Goal: Task Accomplishment & Management: Use online tool/utility

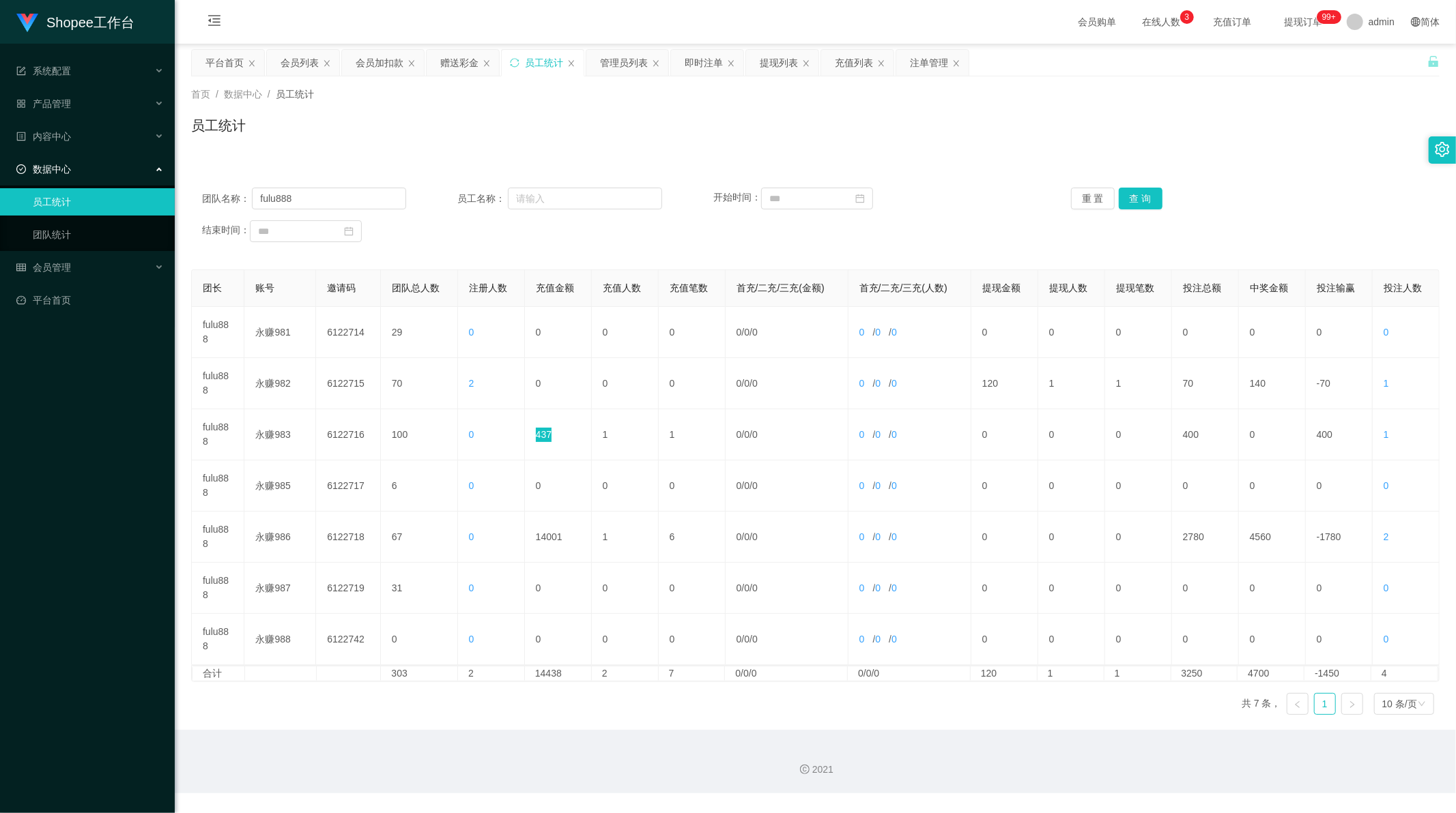
scroll to position [2, 0]
click at [679, 135] on div "员工统计" at bounding box center [815, 131] width 1249 height 31
click at [772, 59] on div "提现列表" at bounding box center [778, 63] width 38 height 26
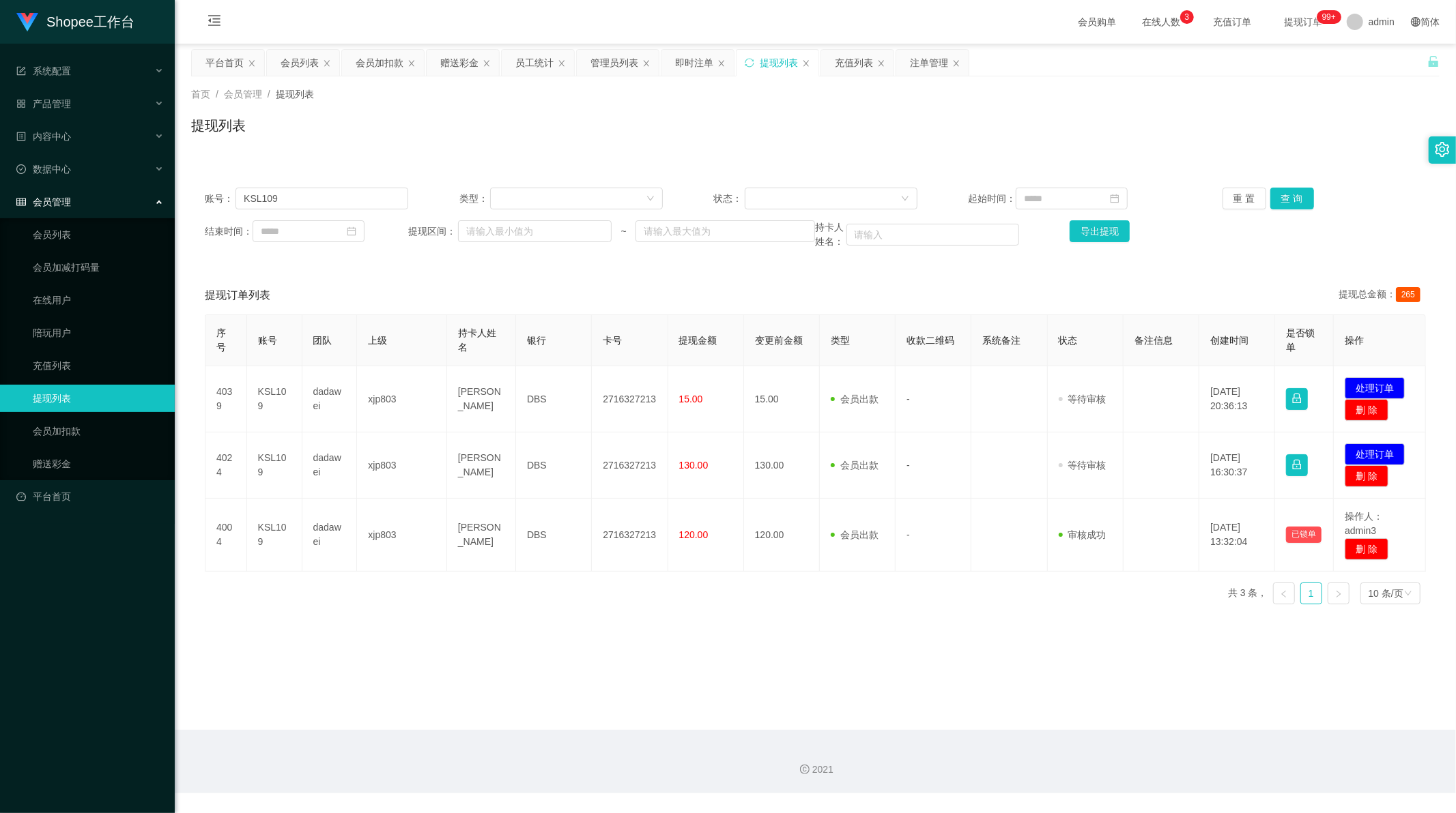
click at [301, 210] on div "账号： KSL109 类型： 状态： 起始时间： 重 置 查 询 结束时间： 提现区间： ~ 持卡人姓名： 导出提现" at bounding box center [815, 218] width 1249 height 89
click at [301, 202] on input "KSL109" at bounding box center [322, 198] width 173 height 22
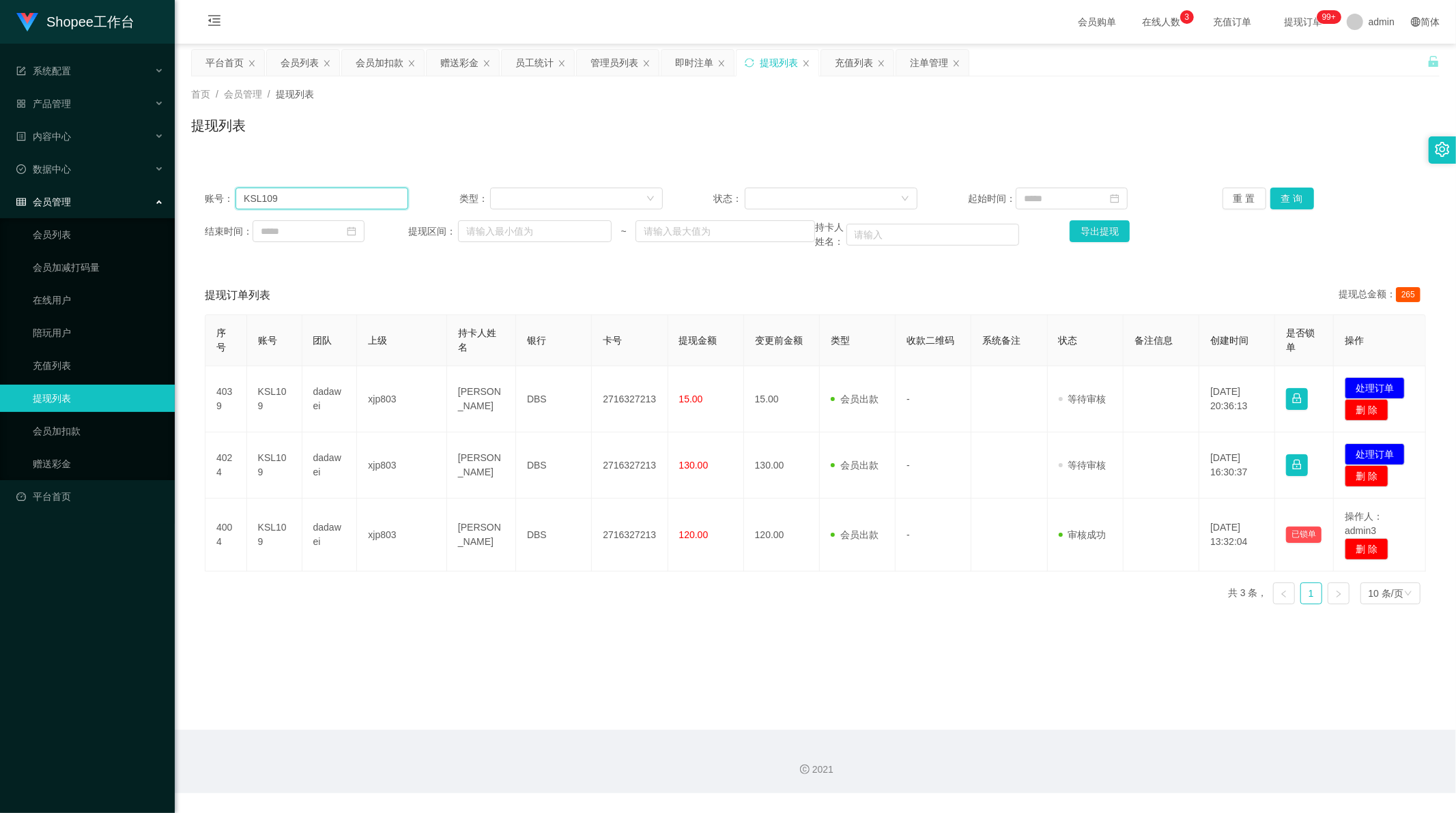
paste input "Liyuan12345"
type input "Liyuan12345"
click at [1292, 197] on button "查 询" at bounding box center [1292, 198] width 44 height 22
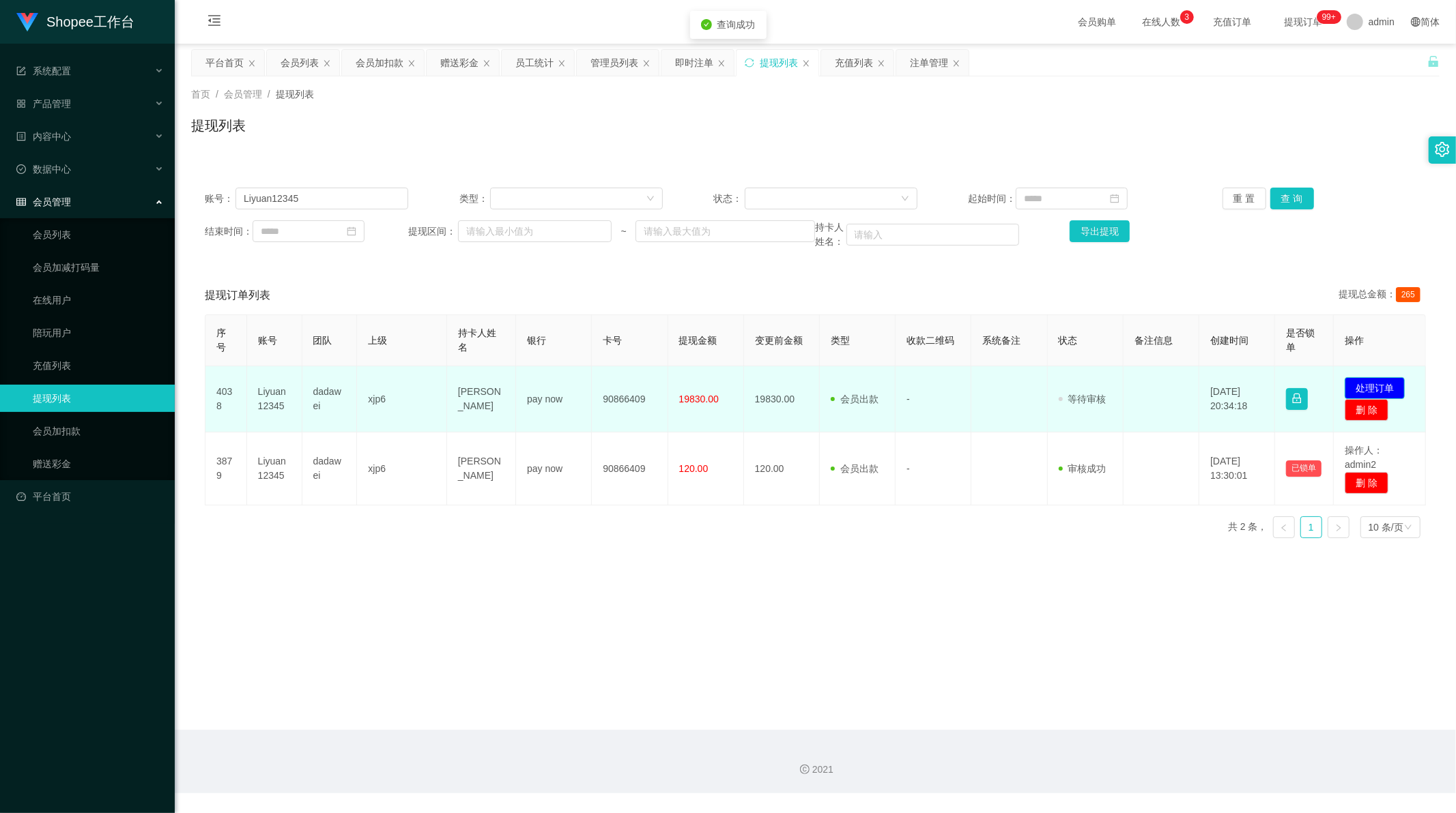
click at [1394, 384] on button "处理订单" at bounding box center [1375, 388] width 60 height 22
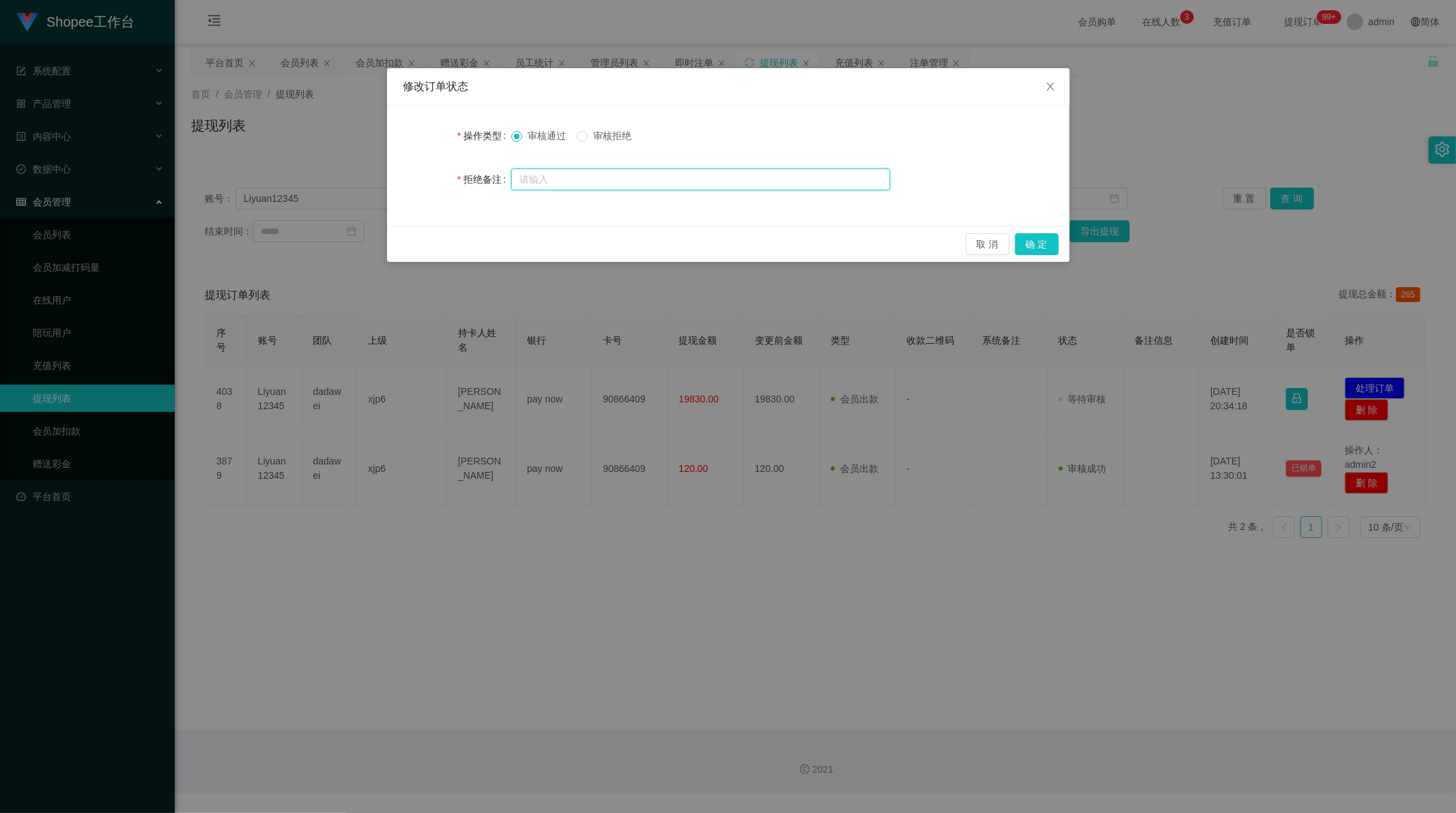
click at [651, 185] on input "text" at bounding box center [701, 179] width 379 height 22
paste input "账号异常，请按照修复数据进行解除后重新提交审核，请勿重复提交！"
type input "账号异常，请按照修复数据进行解除后重新提交审核，请勿重复提交！"
click at [1029, 251] on button "确 定" at bounding box center [1037, 244] width 44 height 22
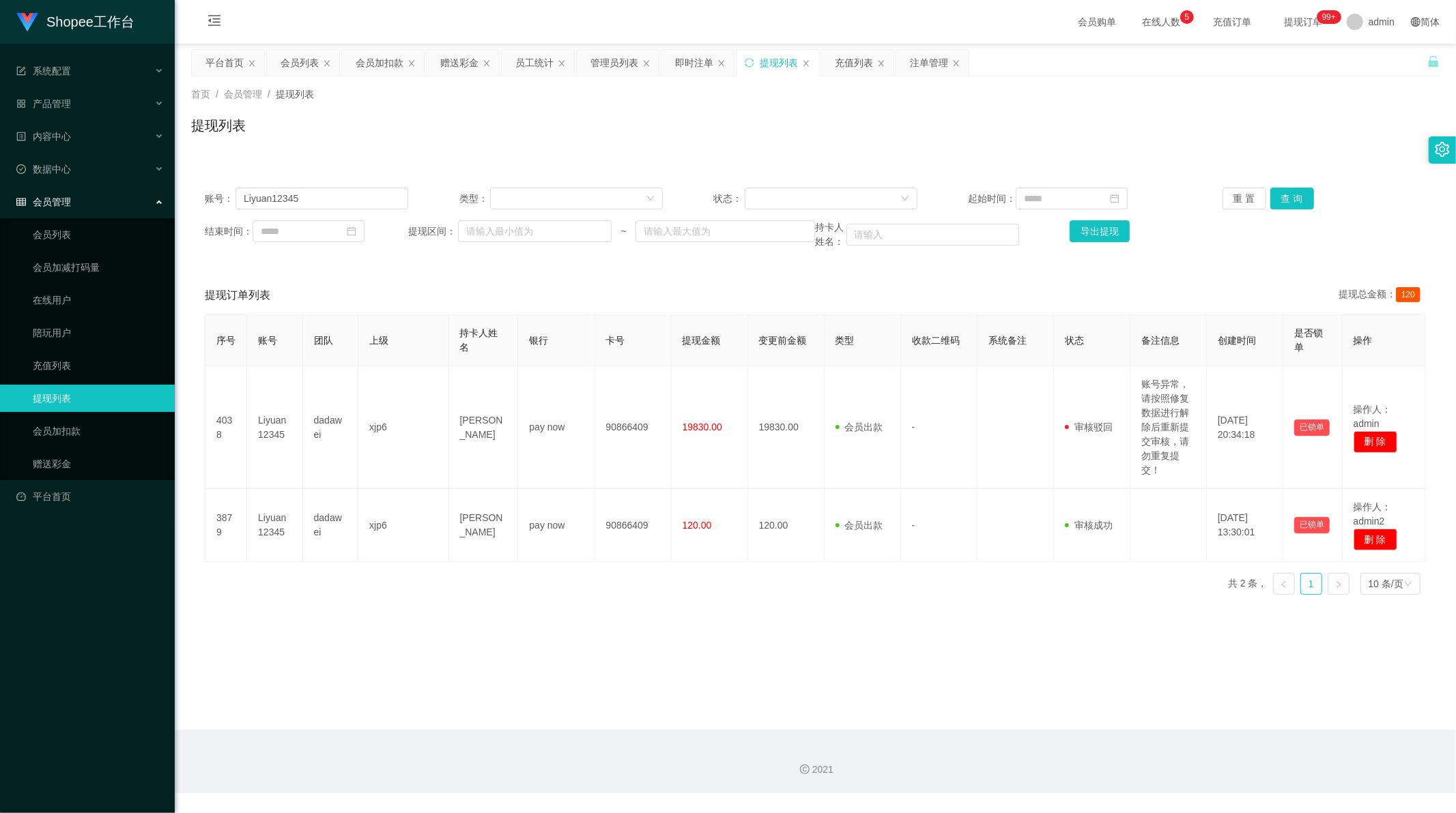
click at [730, 655] on main "关闭左侧 关闭右侧 关闭其它 刷新页面 平台首页 会员列表 会员加扣款 赠送彩金 员工统计 管理员列表 即时注单 提现列表 充值列表 注单管理 首页 / 会员…" at bounding box center [815, 387] width 1281 height 686
